Goal: Task Accomplishment & Management: Manage account settings

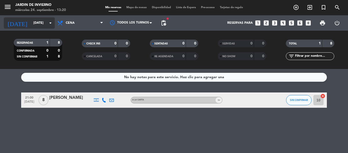
click at [48, 25] on icon "arrow_drop_down" at bounding box center [50, 23] width 6 height 6
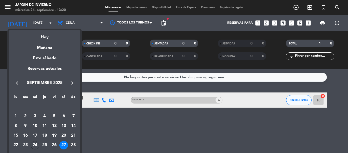
click at [73, 81] on icon "keyboard_arrow_right" at bounding box center [72, 83] width 6 height 6
click at [63, 144] on div "25" at bounding box center [63, 145] width 9 height 9
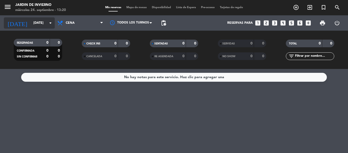
click at [46, 21] on input "[DATE]" at bounding box center [52, 23] width 43 height 9
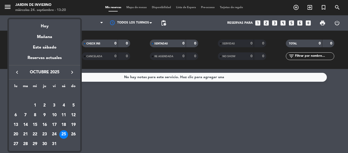
click at [66, 124] on div "18" at bounding box center [63, 124] width 9 height 9
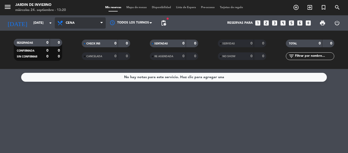
click at [105, 24] on span "Cena" at bounding box center [80, 22] width 51 height 11
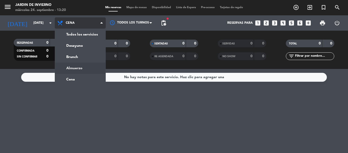
click at [86, 70] on ng-component "menu JARDIN DE INVIERNO [DATE] 24. septiembre - 13:20 Mis reservas Mapa de mesa…" at bounding box center [174, 76] width 348 height 153
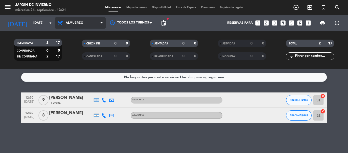
click at [102, 23] on icon at bounding box center [101, 23] width 2 height 4
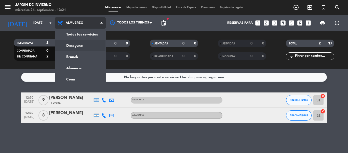
click at [93, 46] on div "menu JARDIN DE INVIERNO [DATE] 24. septiembre - 13:21 Mis reservas Mapa de mesa…" at bounding box center [174, 34] width 348 height 69
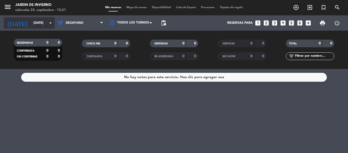
click at [38, 24] on input "[DATE]" at bounding box center [52, 23] width 43 height 9
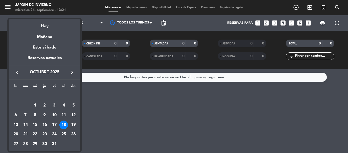
click at [18, 72] on icon "keyboard_arrow_left" at bounding box center [17, 72] width 6 height 6
click at [46, 134] on div "25" at bounding box center [44, 134] width 9 height 9
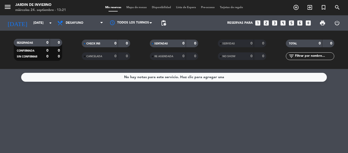
type input "[DEMOGRAPHIC_DATA][DATE]"
click at [101, 23] on icon at bounding box center [101, 23] width 2 height 4
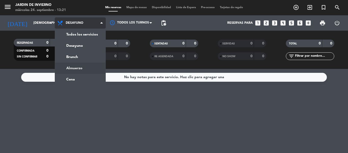
click at [87, 68] on div "menu JARDIN DE INVIERNO [DATE] 24. septiembre - 13:21 Mis reservas Mapa de mesa…" at bounding box center [174, 34] width 348 height 69
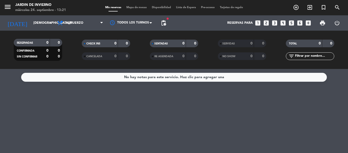
click at [100, 21] on span "Almuerzo" at bounding box center [80, 22] width 51 height 11
click at [93, 58] on div "menu JARDIN DE INVIERNO [DATE] 24. septiembre - 13:21 Mis reservas Mapa de mesa…" at bounding box center [174, 34] width 348 height 69
click at [101, 23] on icon at bounding box center [101, 23] width 2 height 4
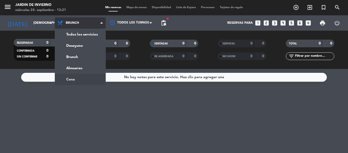
click at [92, 77] on ng-component "menu JARDIN DE INVIERNO [DATE] 24. septiembre - 13:21 Mis reservas Mapa de mesa…" at bounding box center [174, 76] width 348 height 153
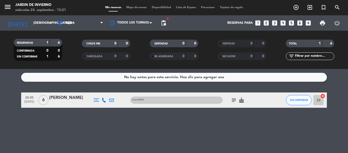
click at [96, 127] on div "No hay notas para este servicio. Haz clic para agregar una 20:30 [DATE] 6 [PERS…" at bounding box center [174, 111] width 348 height 84
click at [80, 103] on div at bounding box center [70, 103] width 43 height 4
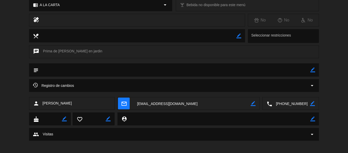
scroll to position [81, 0]
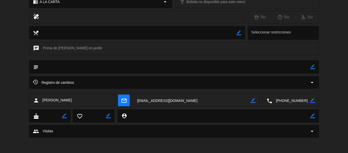
click at [204, 79] on div "Registro de cambios arrow_drop_down" at bounding box center [174, 82] width 282 height 6
